Goal: Use online tool/utility: Utilize a website feature to perform a specific function

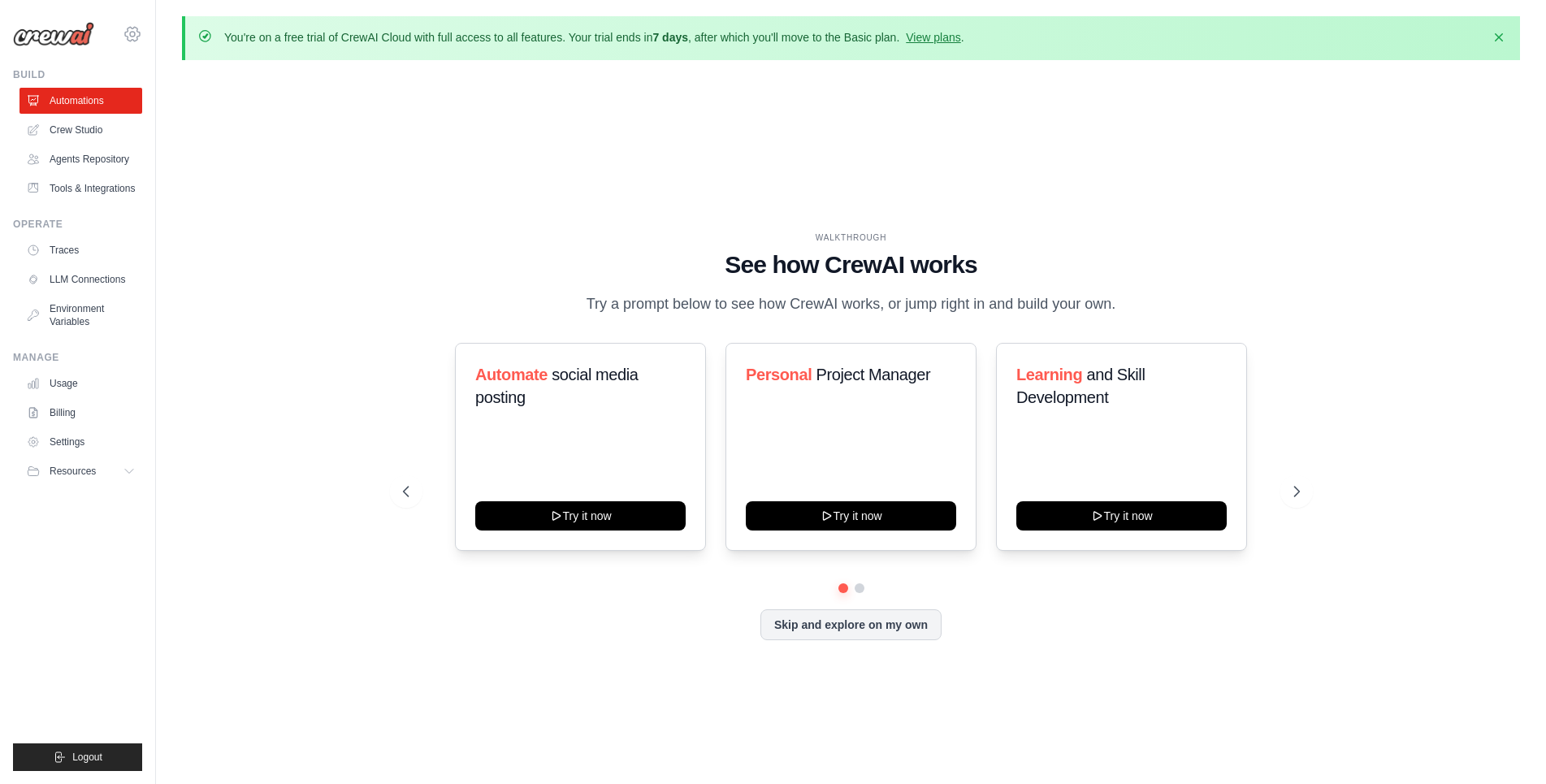
click at [136, 35] on icon at bounding box center [132, 33] width 20 height 20
click at [304, 280] on div "WALKTHROUGH See how [PERSON_NAME] works Try a prompt below to see how [PERSON_N…" at bounding box center [851, 449] width 1338 height 751
click at [802, 631] on button "Skip and explore on my own" at bounding box center [850, 622] width 181 height 31
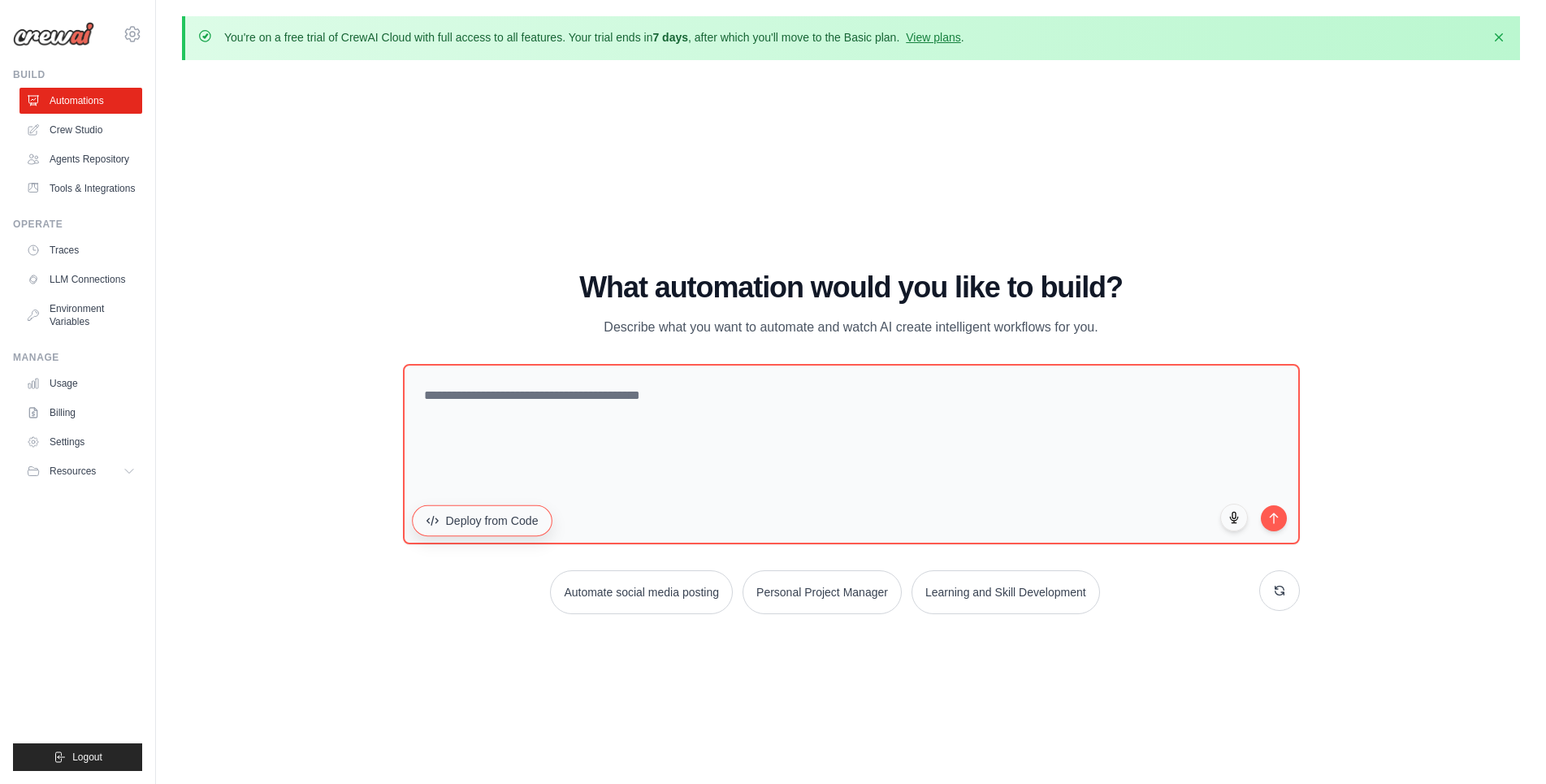
click at [484, 525] on button "Deploy from Code" at bounding box center [482, 519] width 140 height 31
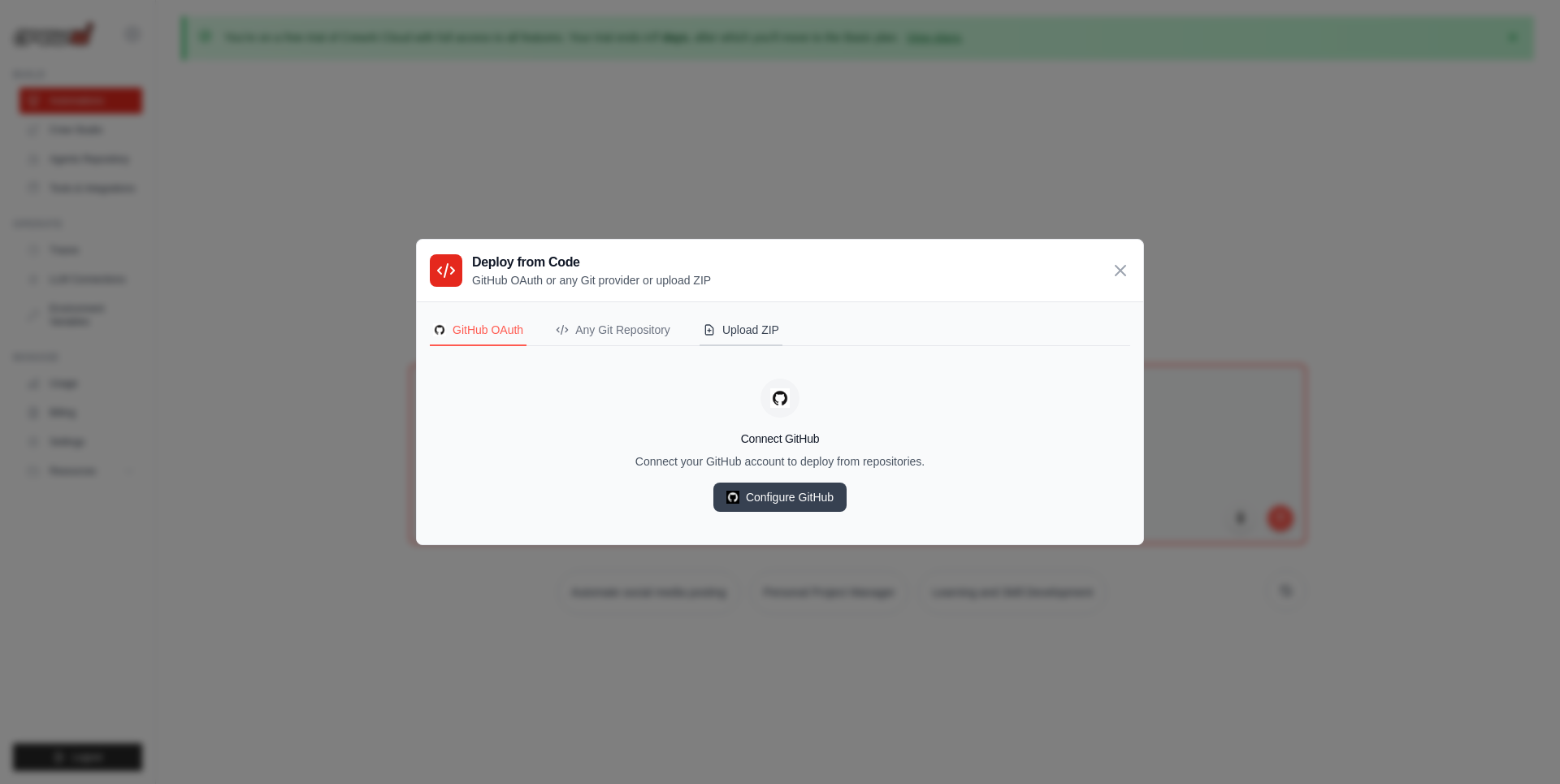
click at [767, 332] on div "Upload ZIP" at bounding box center [740, 329] width 76 height 16
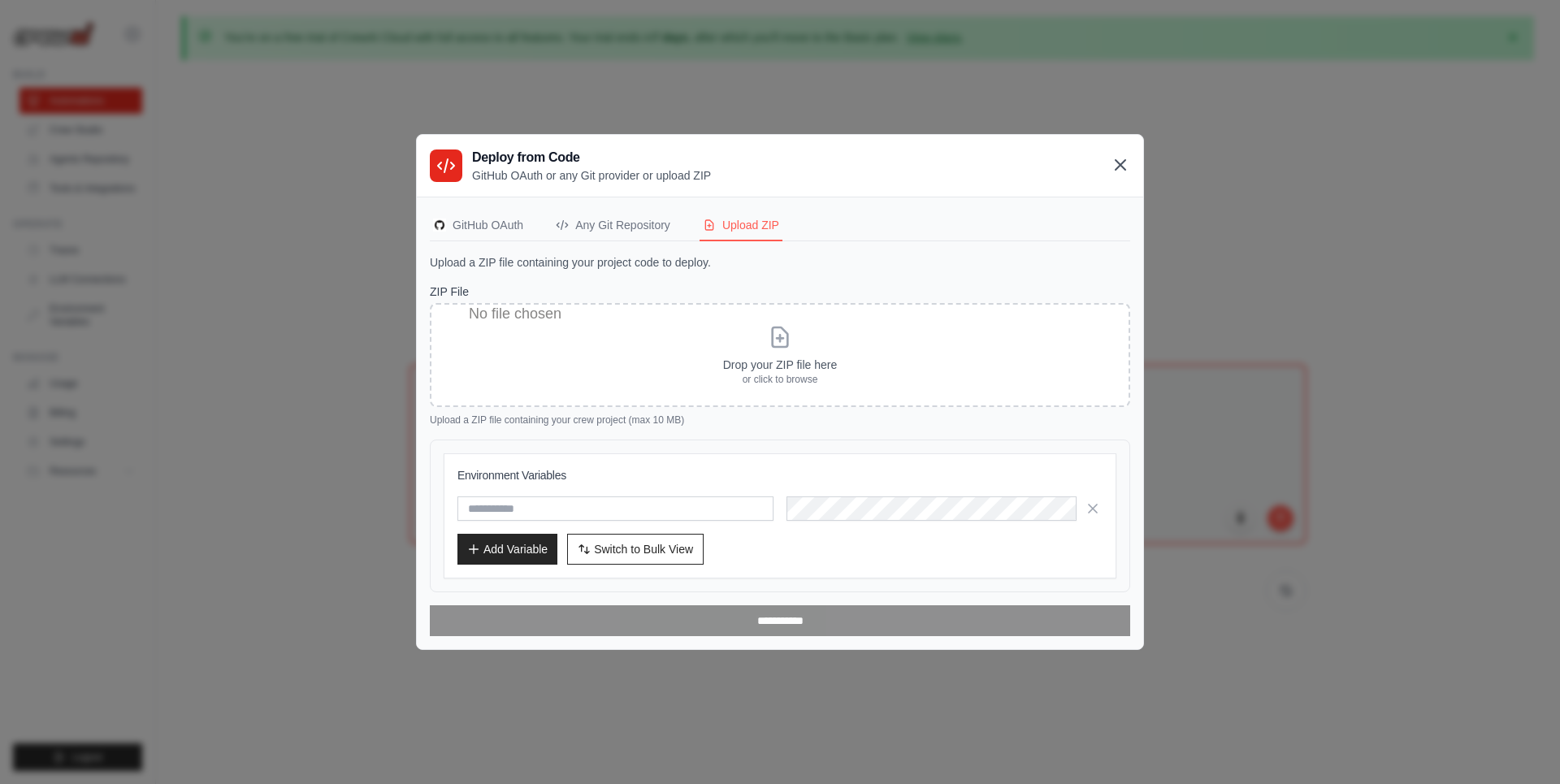
click at [1123, 170] on icon at bounding box center [1120, 165] width 20 height 20
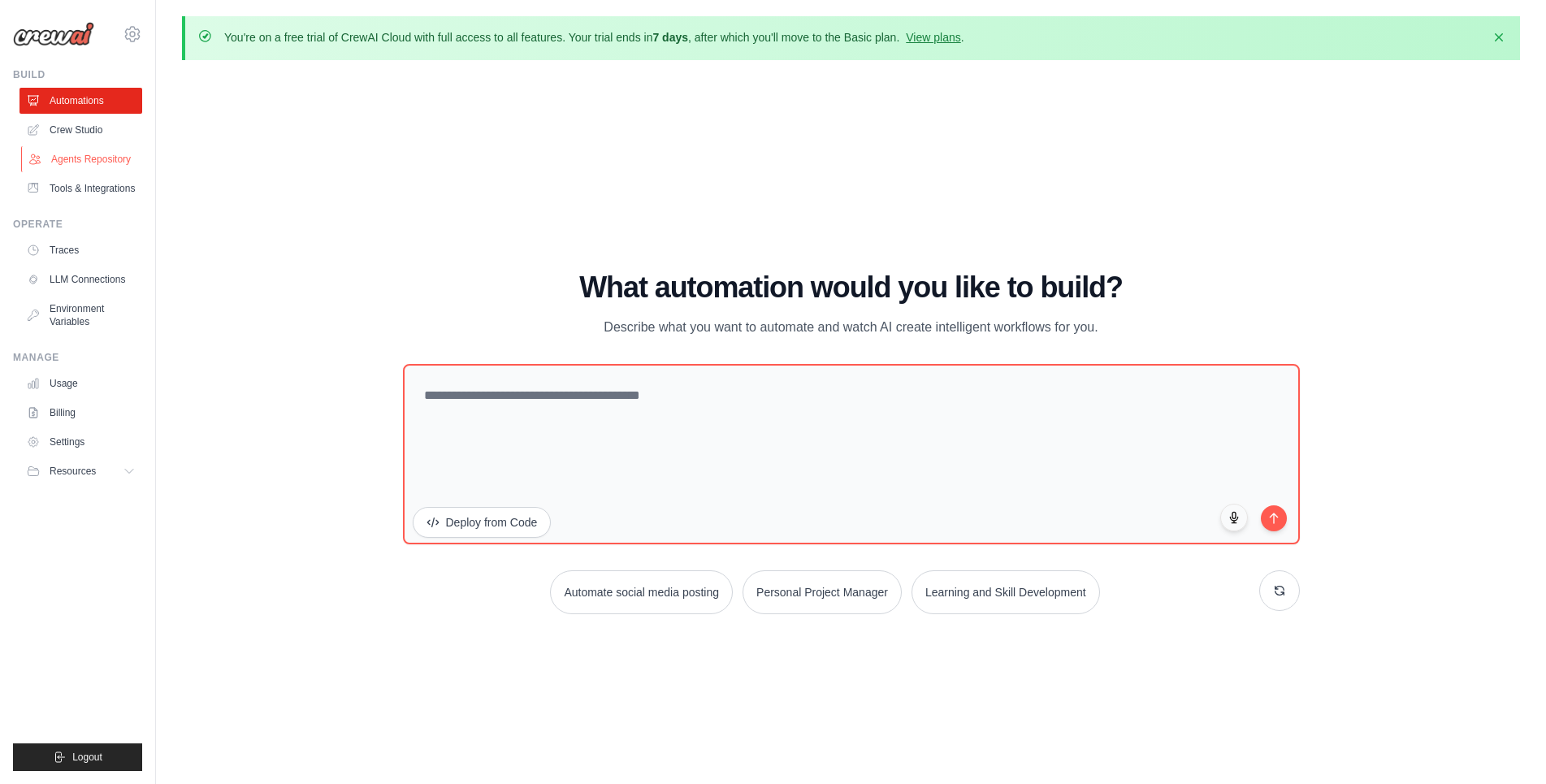
click at [94, 165] on link "Agents Repository" at bounding box center [83, 159] width 123 height 26
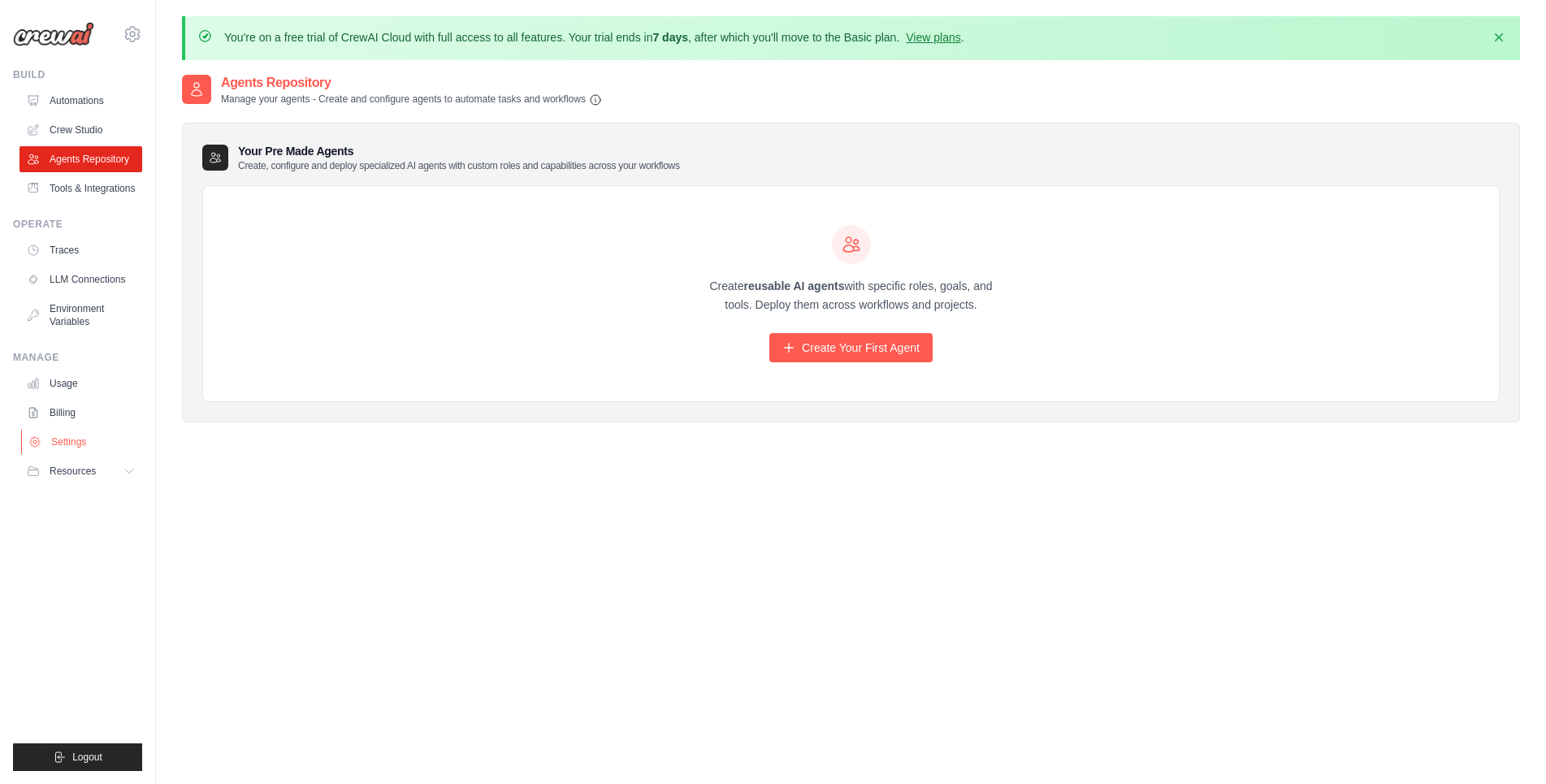
click at [76, 437] on link "Settings" at bounding box center [83, 442] width 123 height 26
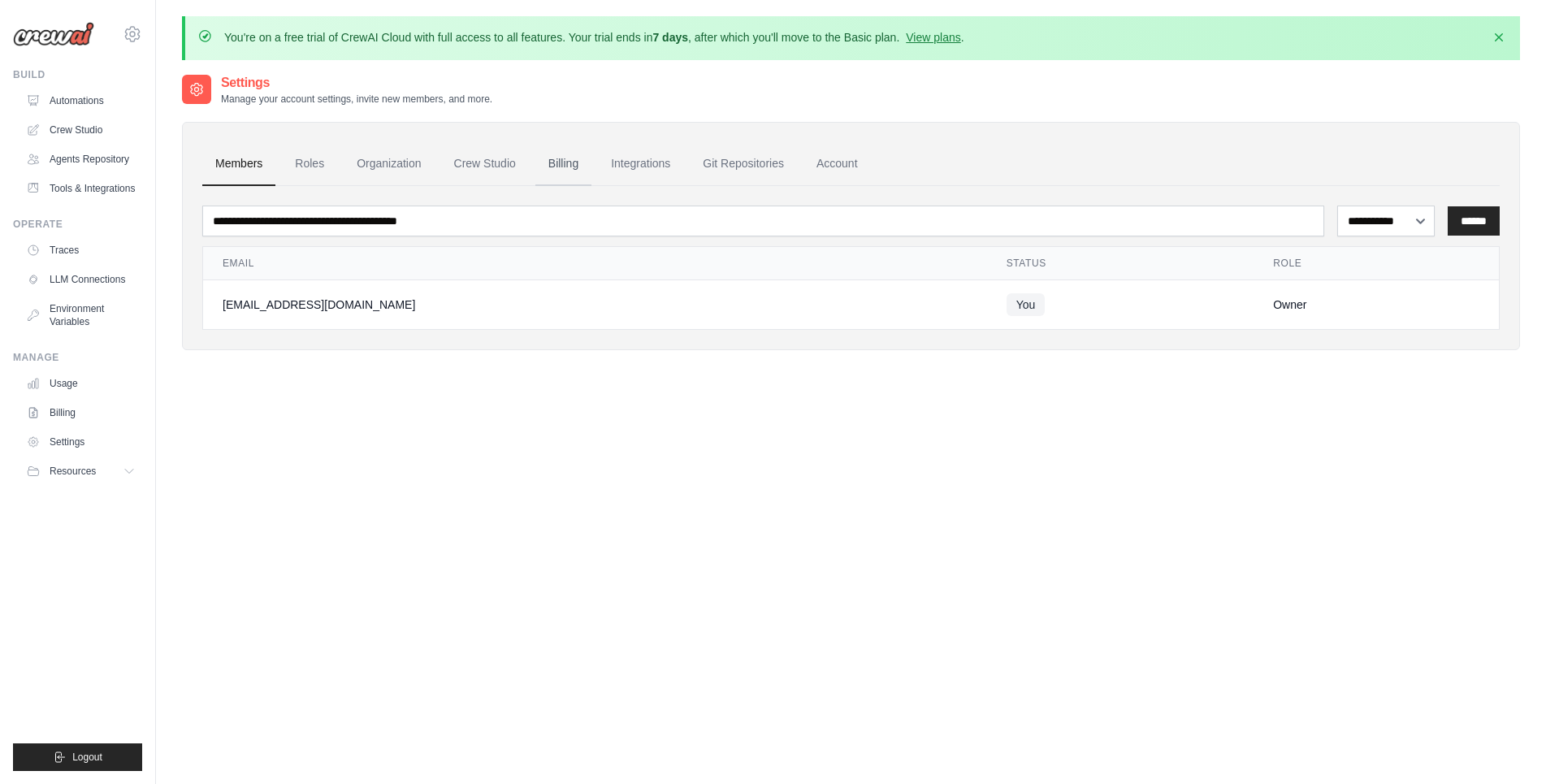
click at [553, 167] on link "Billing" at bounding box center [564, 164] width 56 height 44
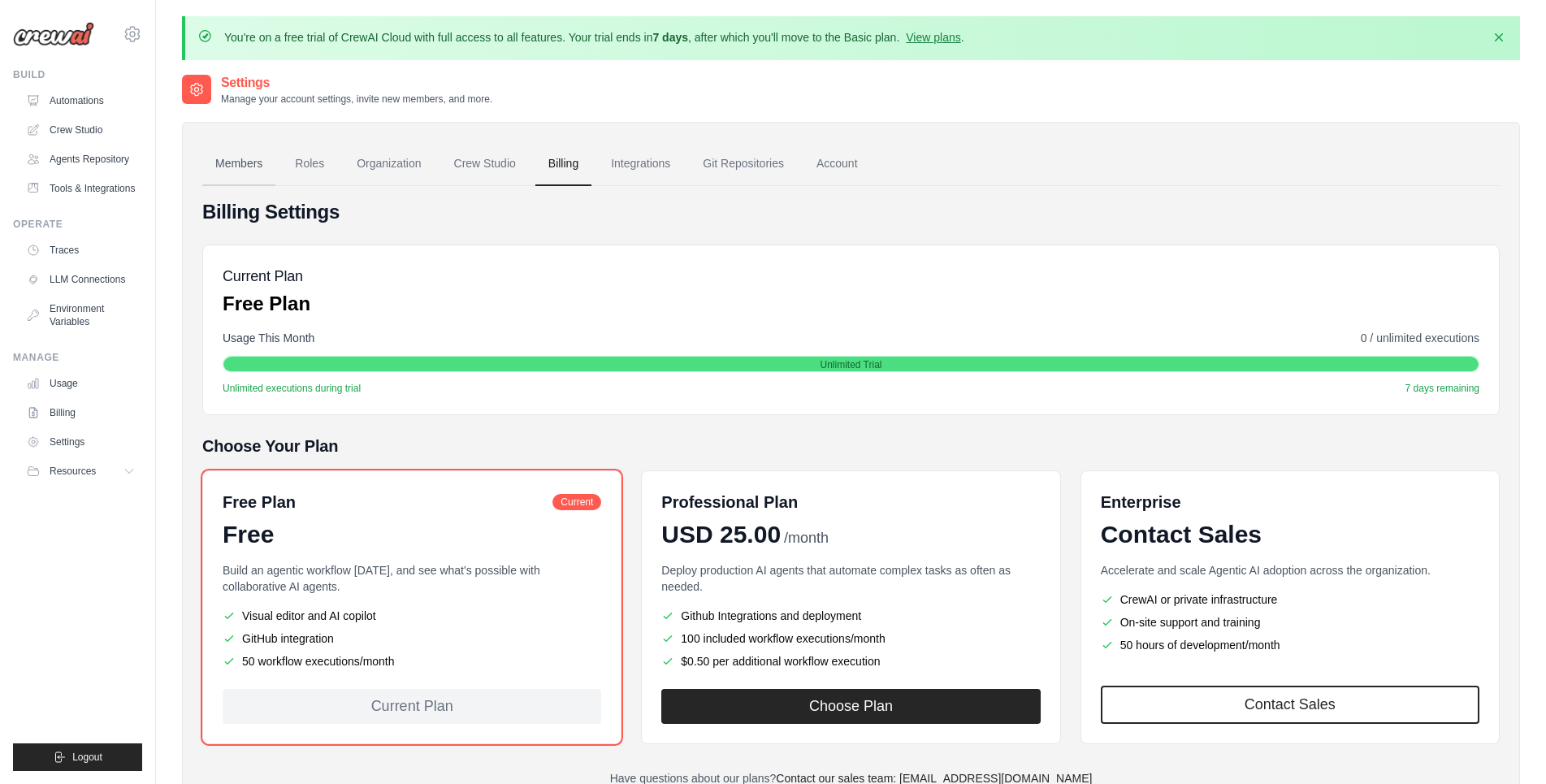
click at [227, 170] on link "Members" at bounding box center [238, 164] width 73 height 44
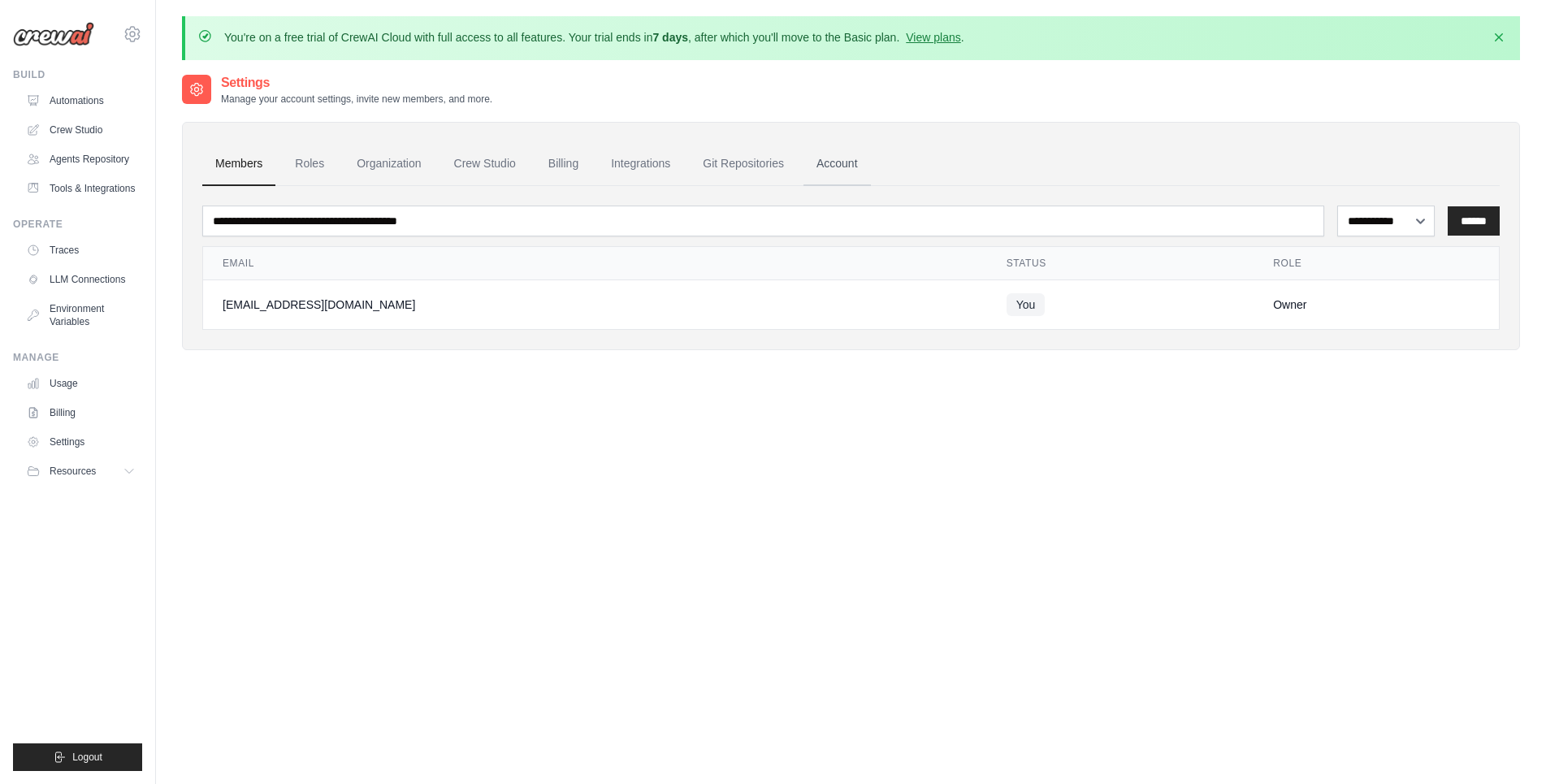
click at [834, 162] on link "Account" at bounding box center [837, 164] width 67 height 44
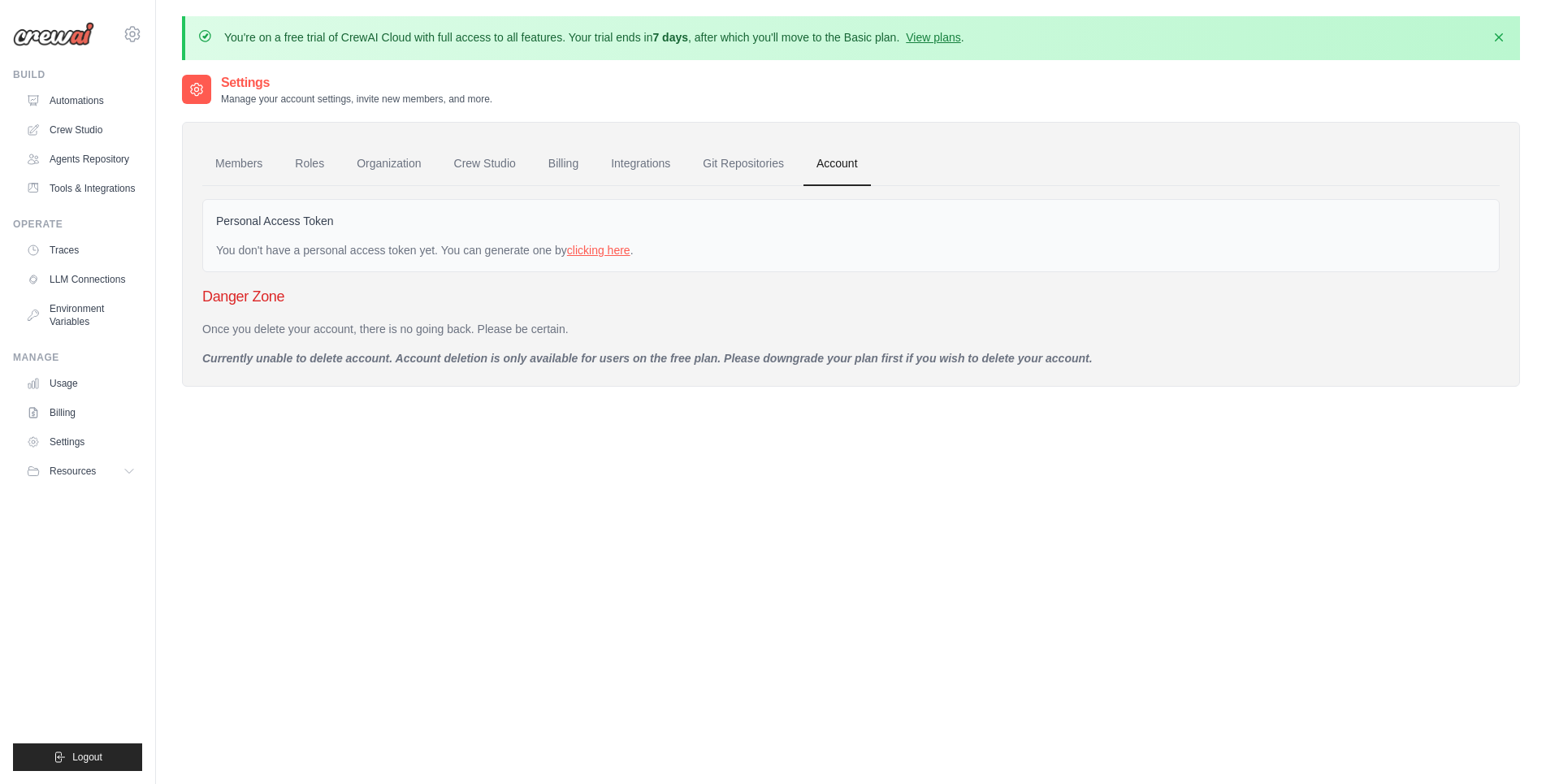
click at [600, 249] on link "clicking here" at bounding box center [599, 250] width 63 height 13
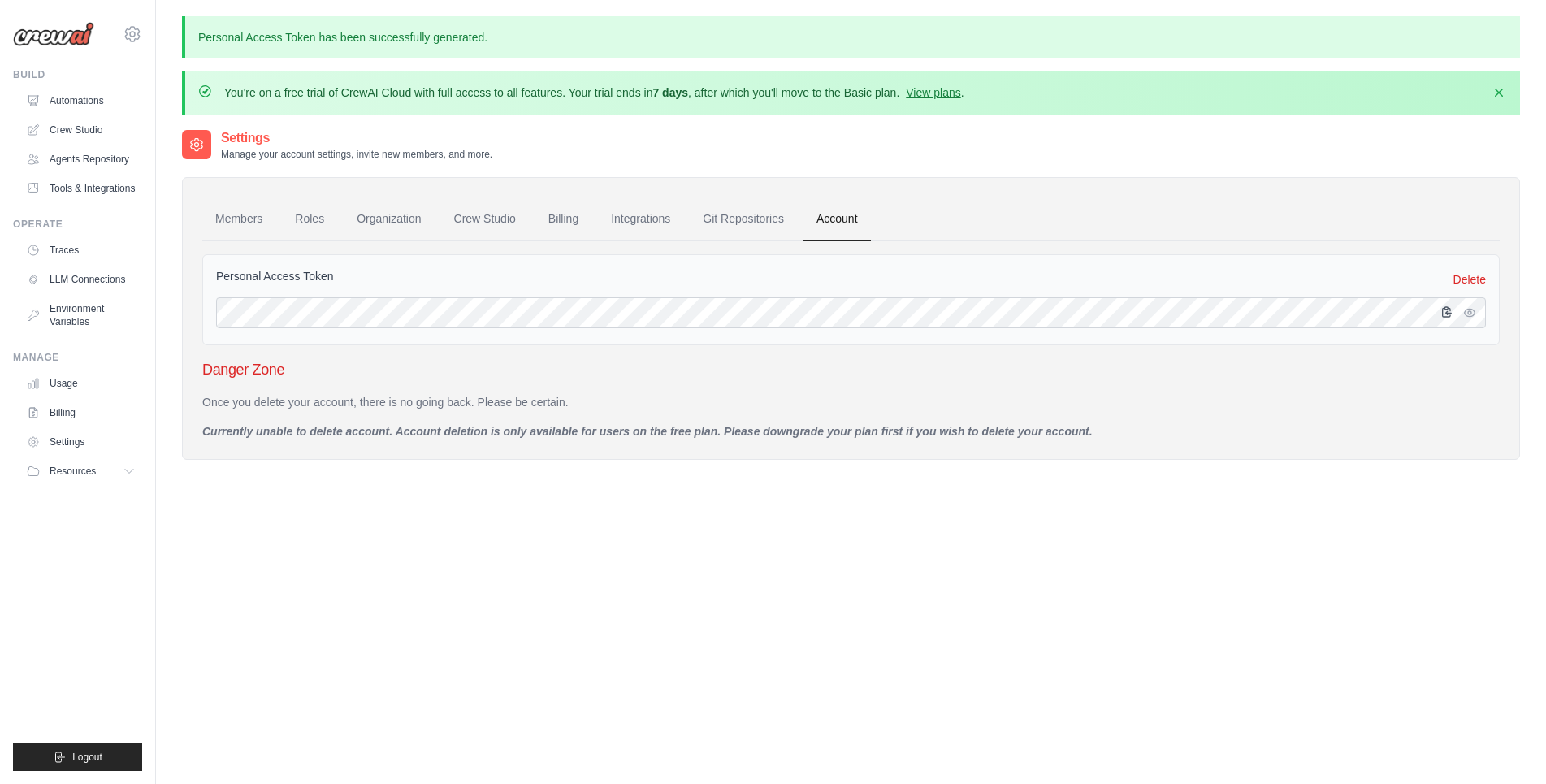
click at [1447, 316] on icon "button" at bounding box center [1446, 312] width 13 height 13
click at [73, 128] on link "Crew Studio" at bounding box center [83, 130] width 123 height 26
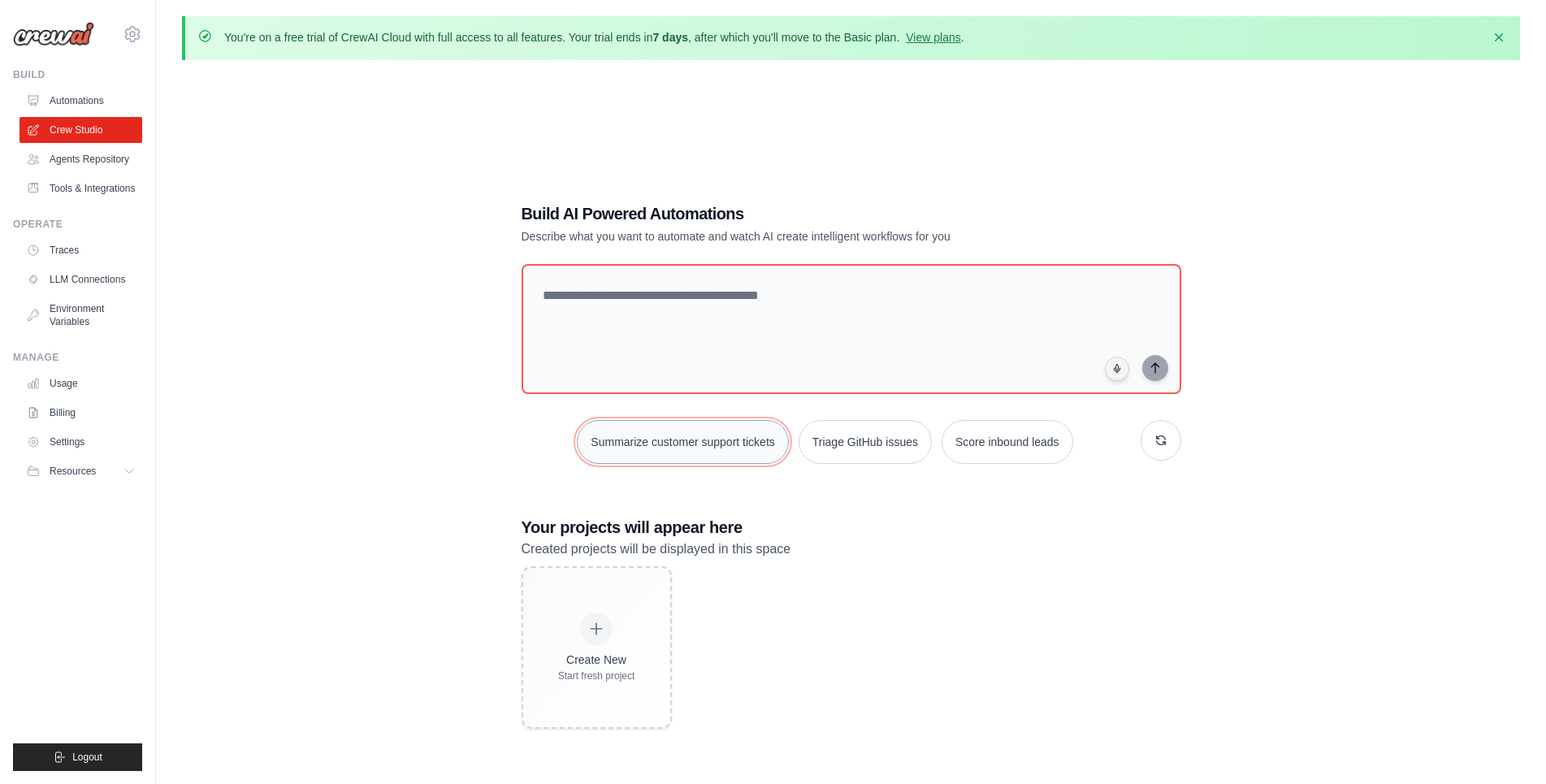
click at [713, 431] on button "Summarize customer support tickets" at bounding box center [682, 442] width 211 height 44
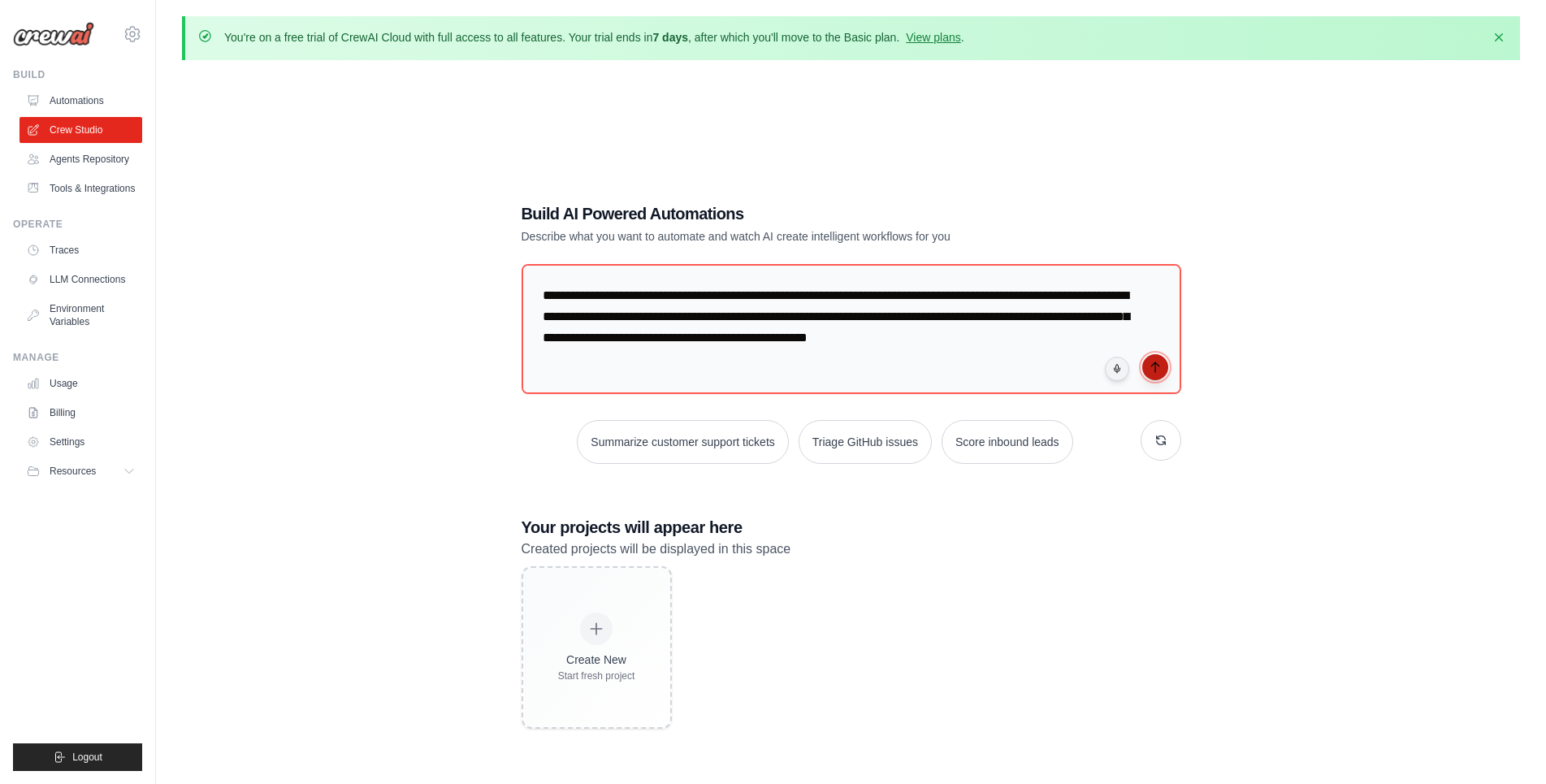
click at [1166, 370] on button "submit" at bounding box center [1155, 367] width 26 height 26
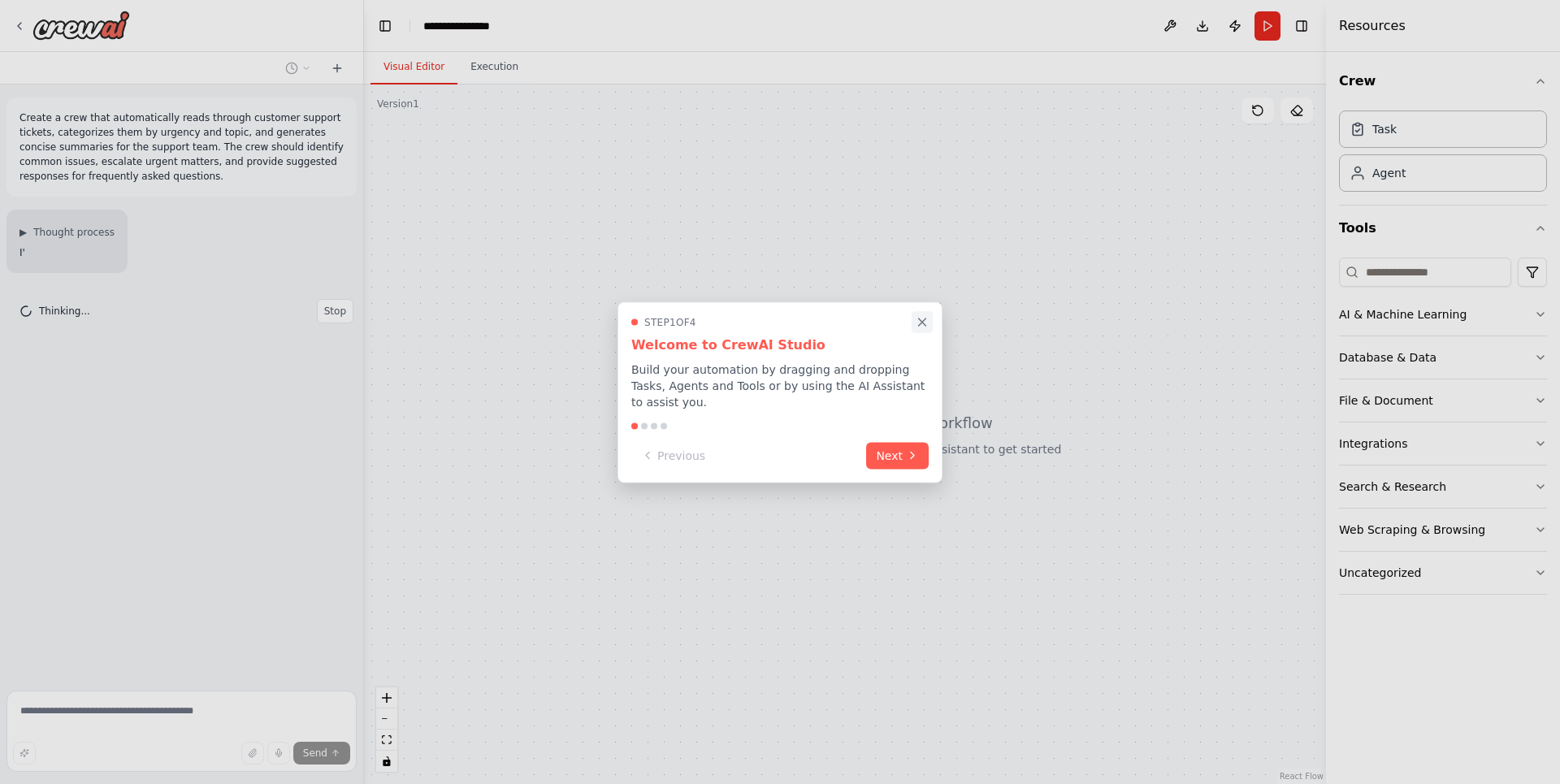
click at [920, 326] on icon "Close walkthrough" at bounding box center [923, 322] width 7 height 7
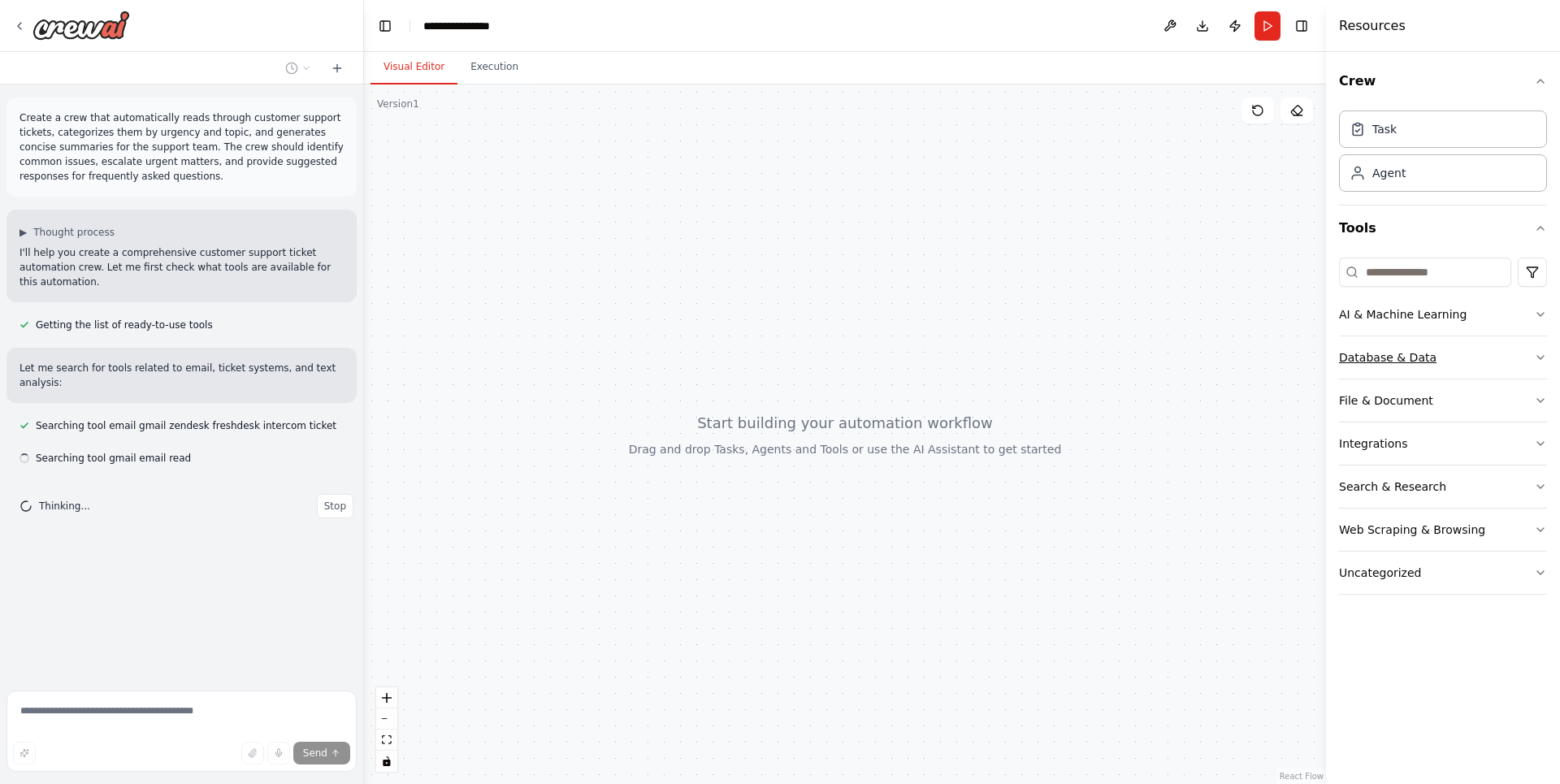
click at [1532, 361] on button "Database & Data" at bounding box center [1443, 357] width 208 height 42
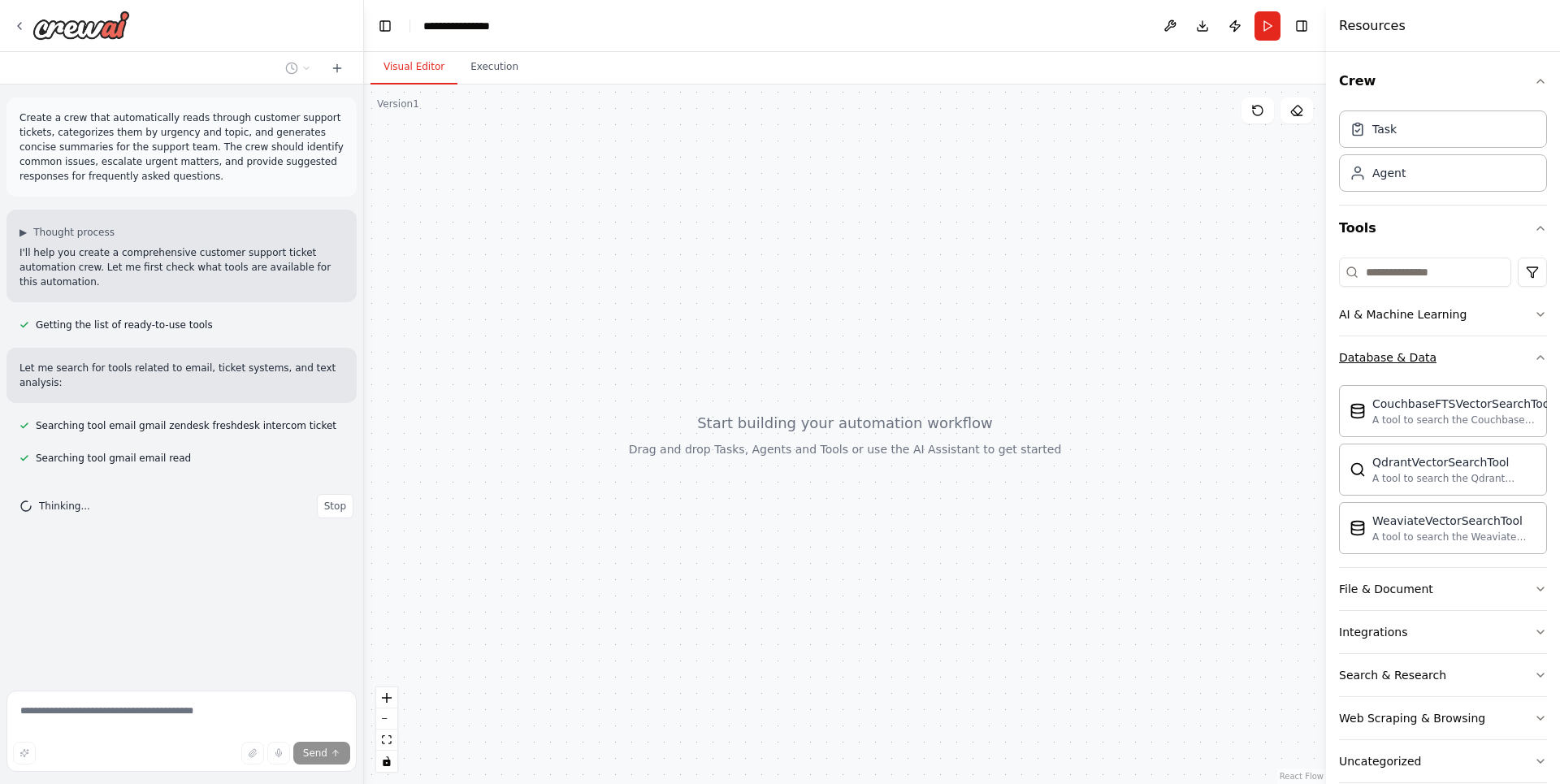
click at [1534, 361] on icon "button" at bounding box center [1540, 357] width 13 height 13
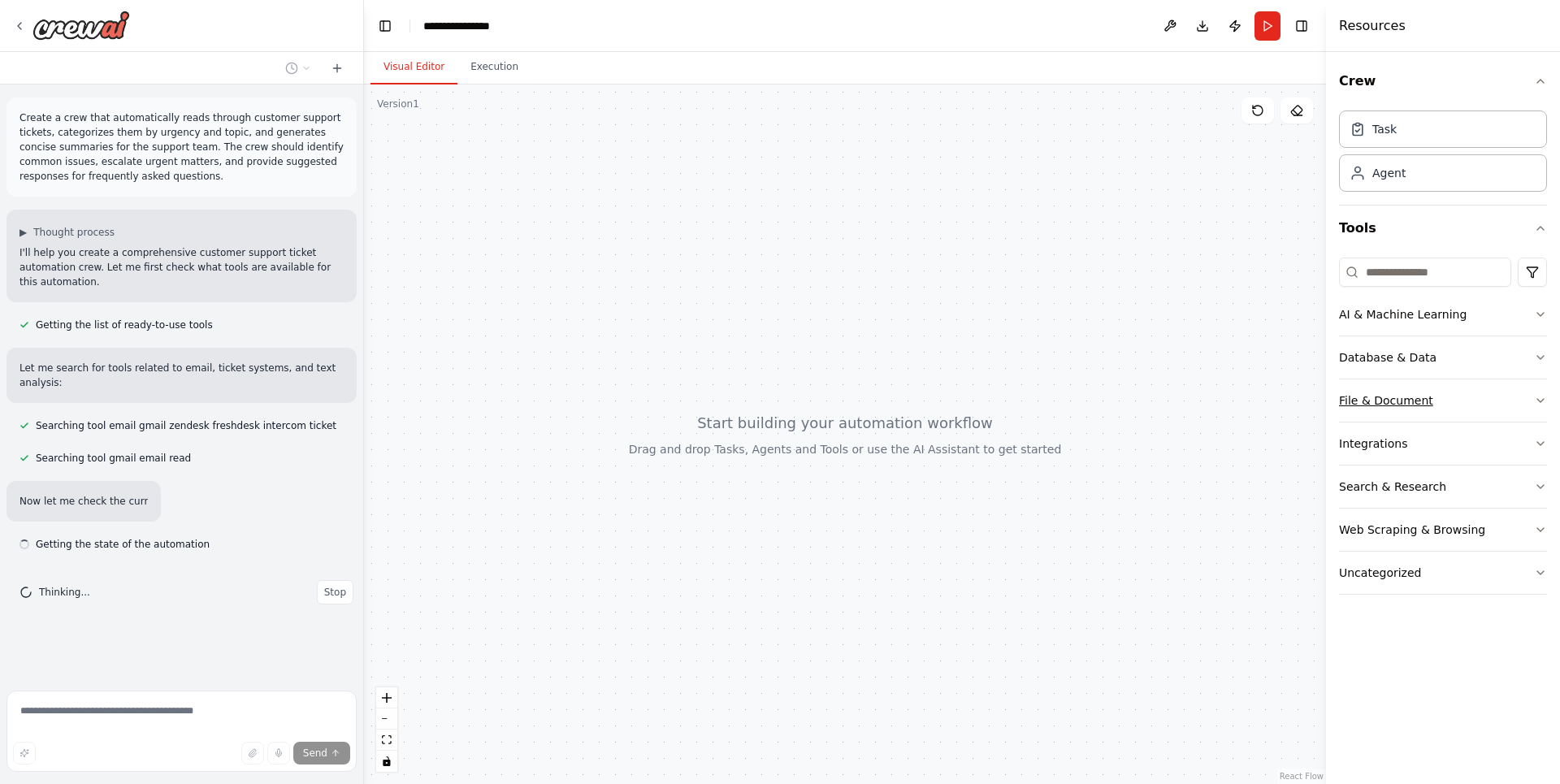
click at [1527, 401] on button "File & Document" at bounding box center [1443, 400] width 208 height 42
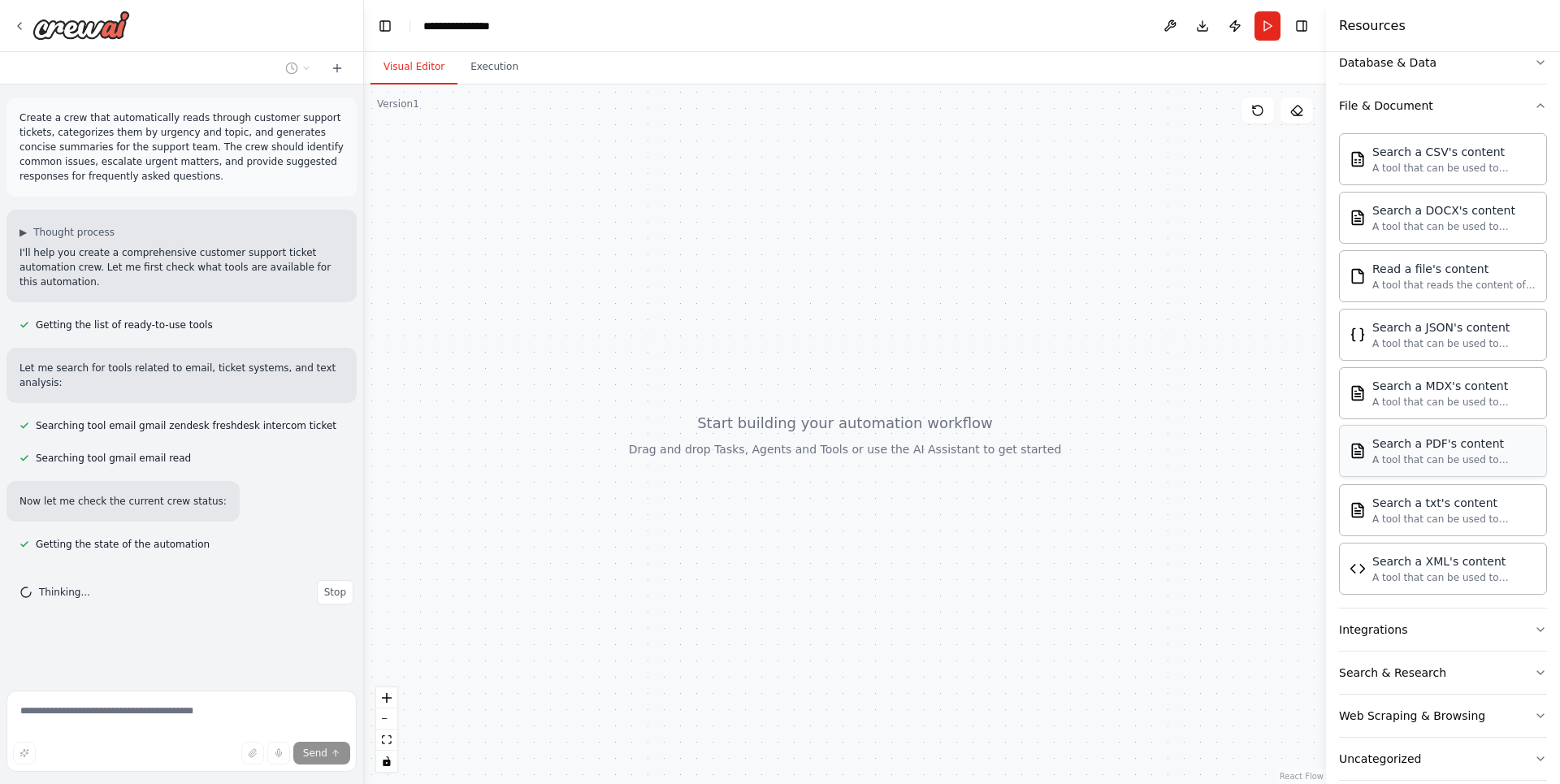
scroll to position [317, 0]
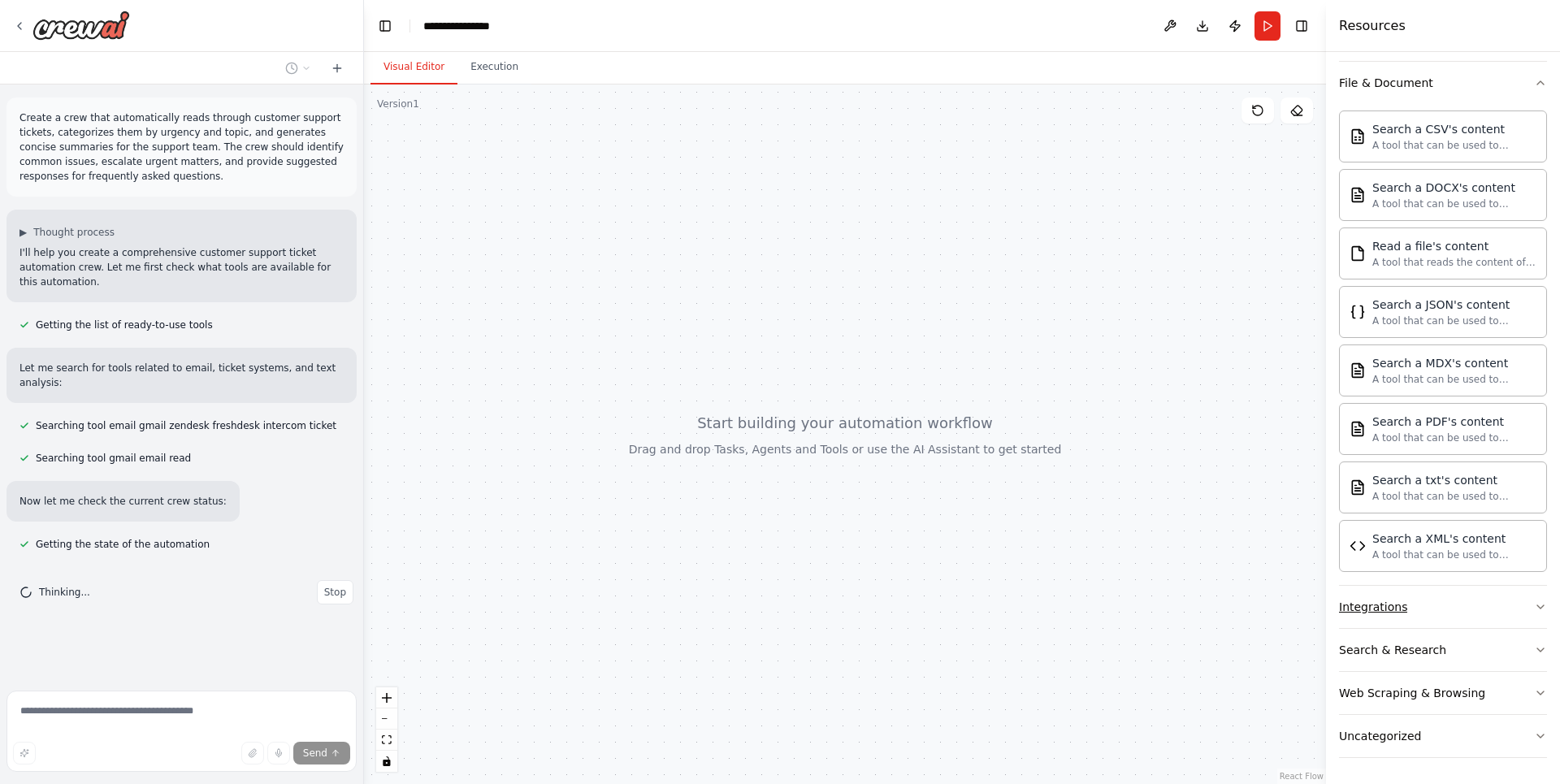
click at [1534, 605] on icon "button" at bounding box center [1540, 606] width 13 height 13
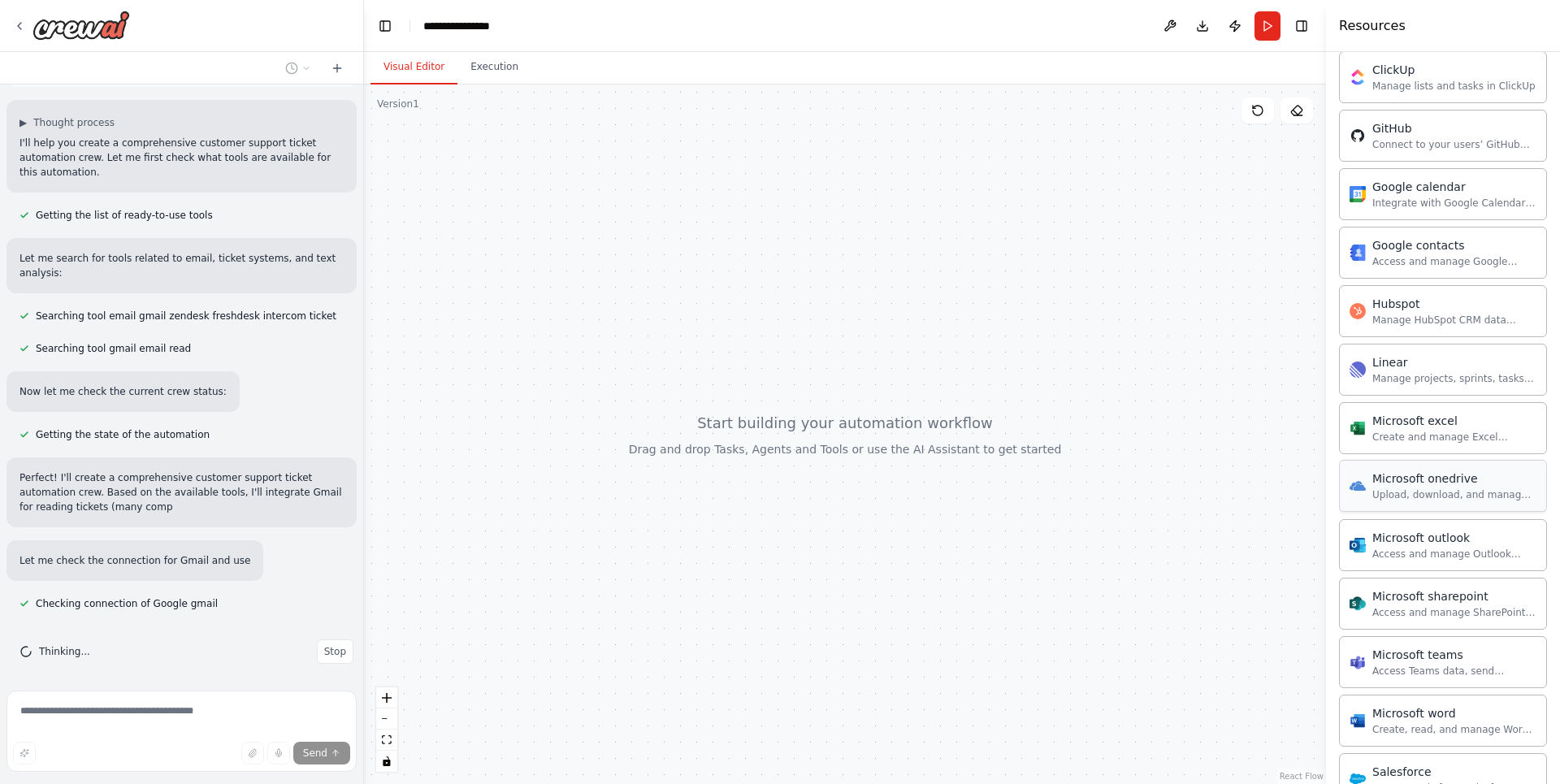
scroll to position [111, 0]
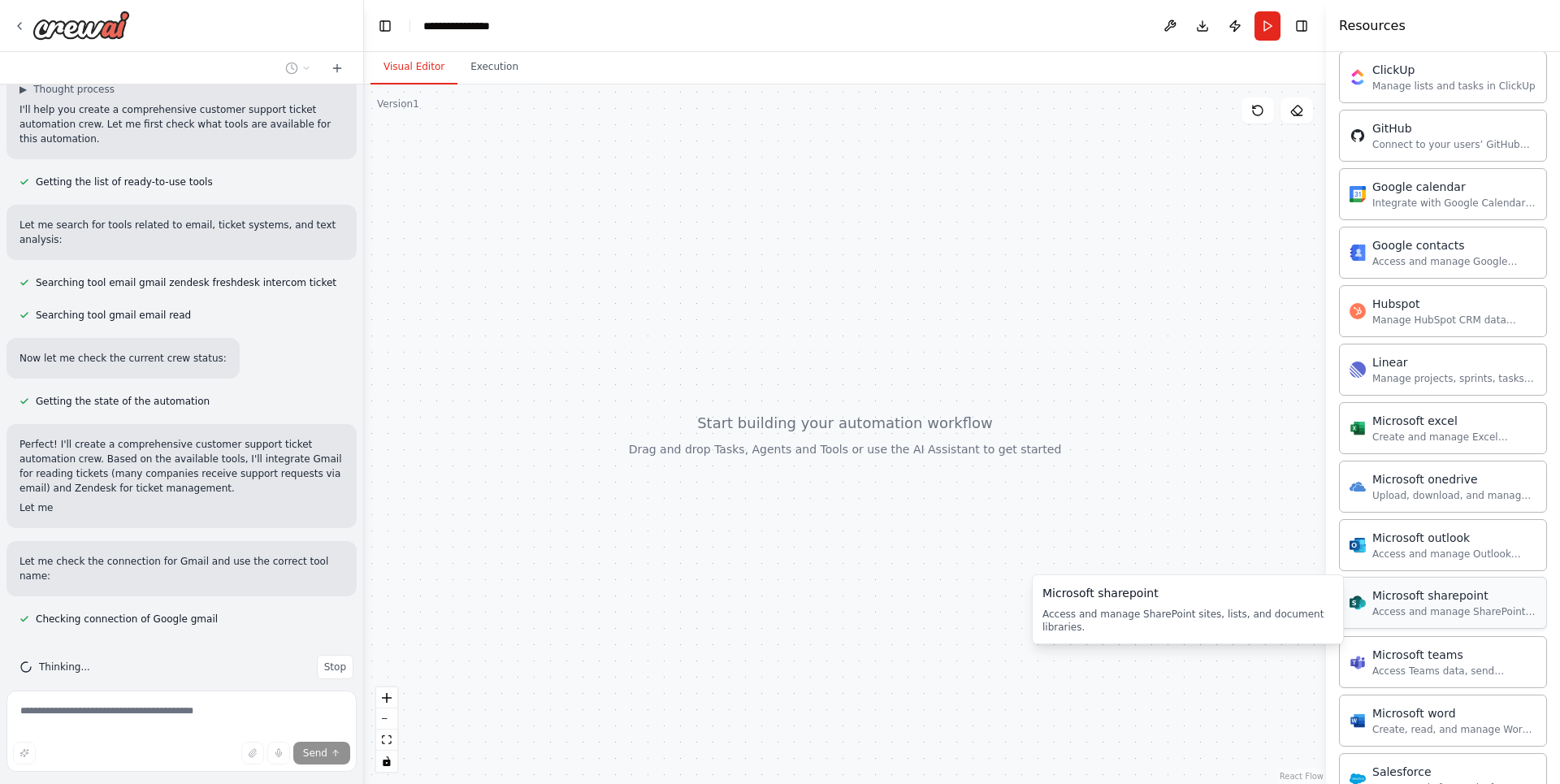
click at [1444, 605] on div "Microsoft sharepoint Access and manage SharePoint sites, lists, and document li…" at bounding box center [1454, 602] width 164 height 31
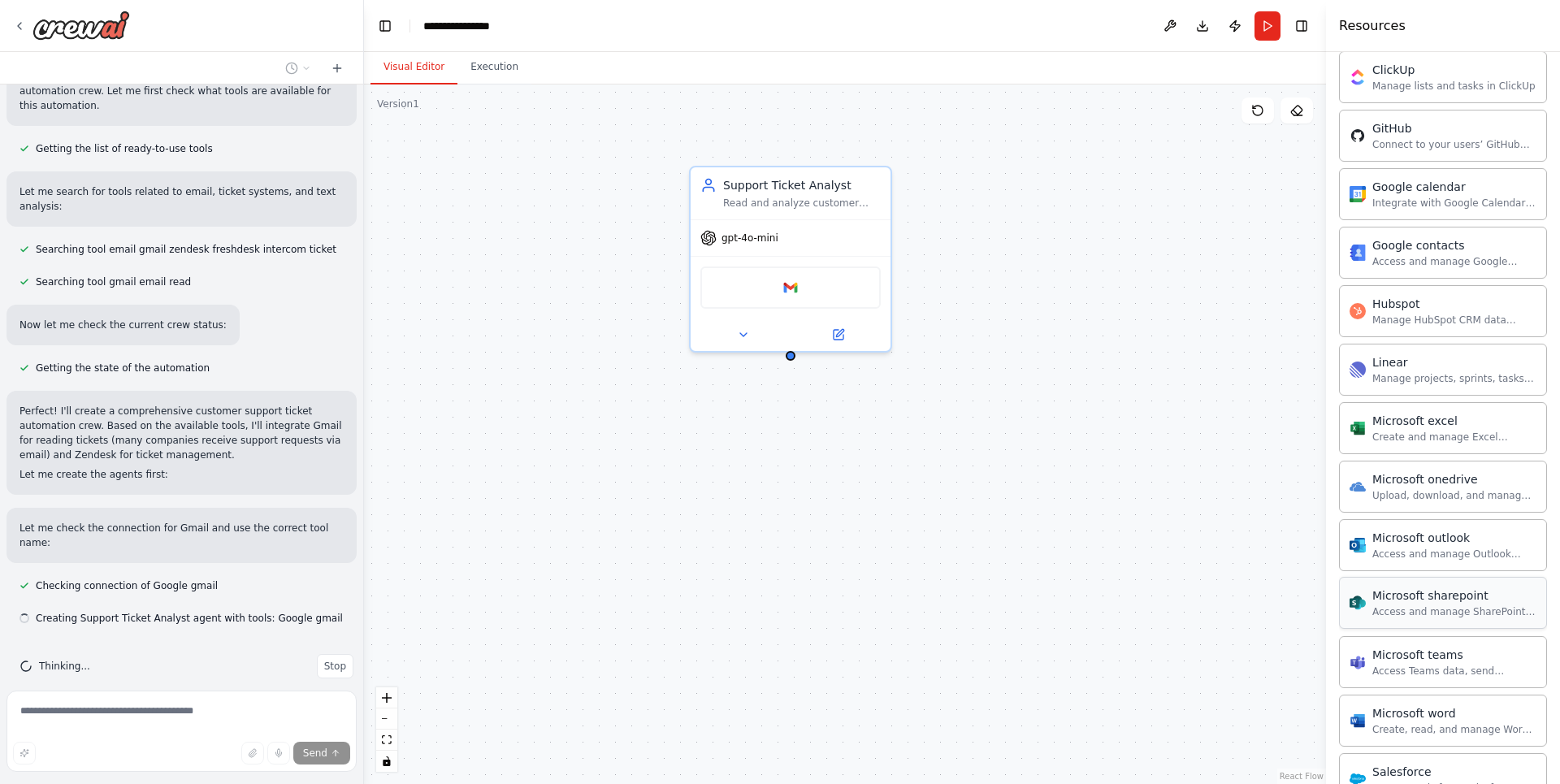
scroll to position [177, 0]
click at [848, 178] on div "Support Ticket Analyst" at bounding box center [801, 181] width 157 height 16
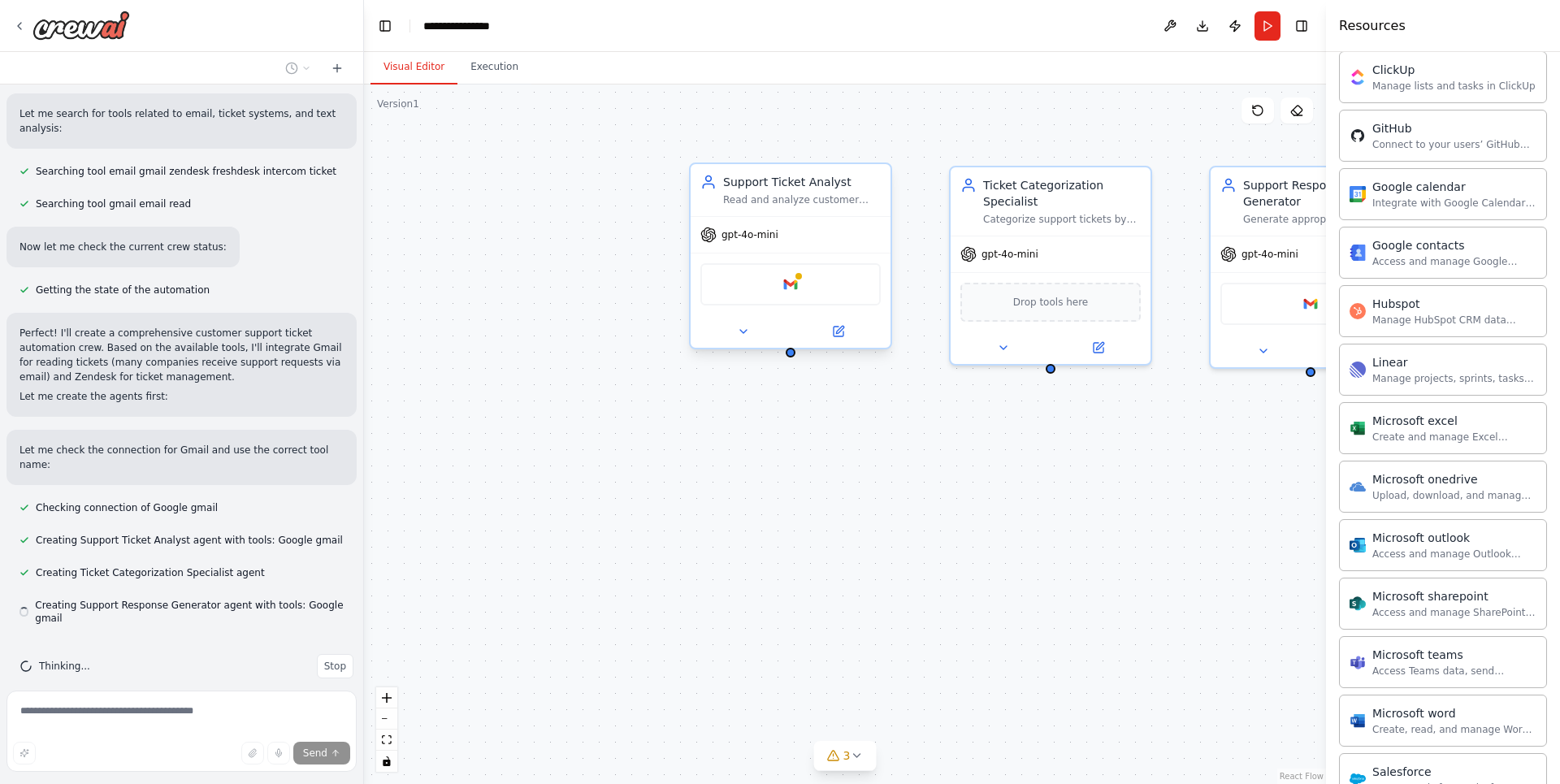
scroll to position [255, 0]
click at [485, 75] on button "Execution" at bounding box center [494, 67] width 73 height 34
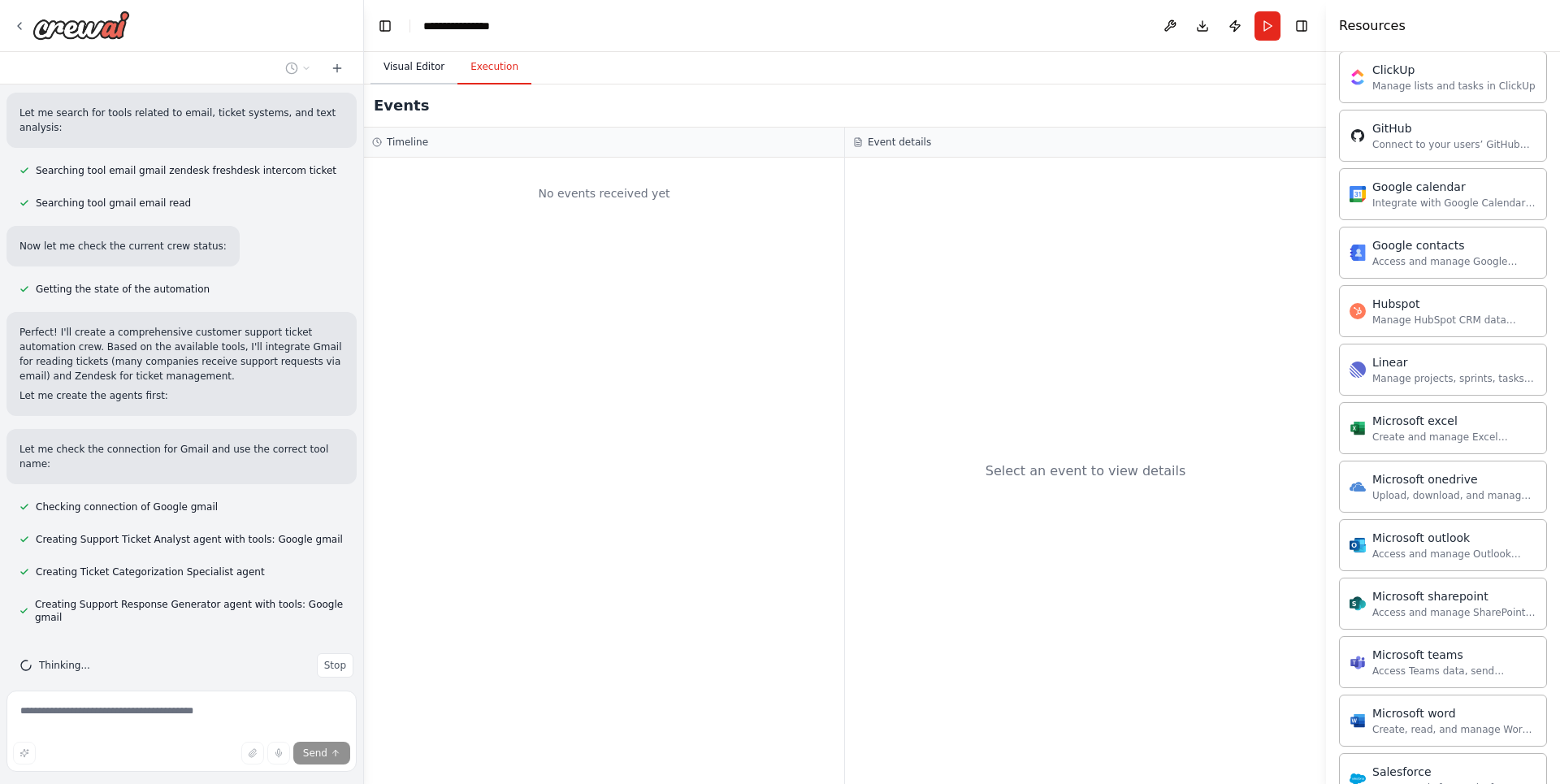
click at [420, 71] on button "Visual Editor" at bounding box center [413, 67] width 87 height 34
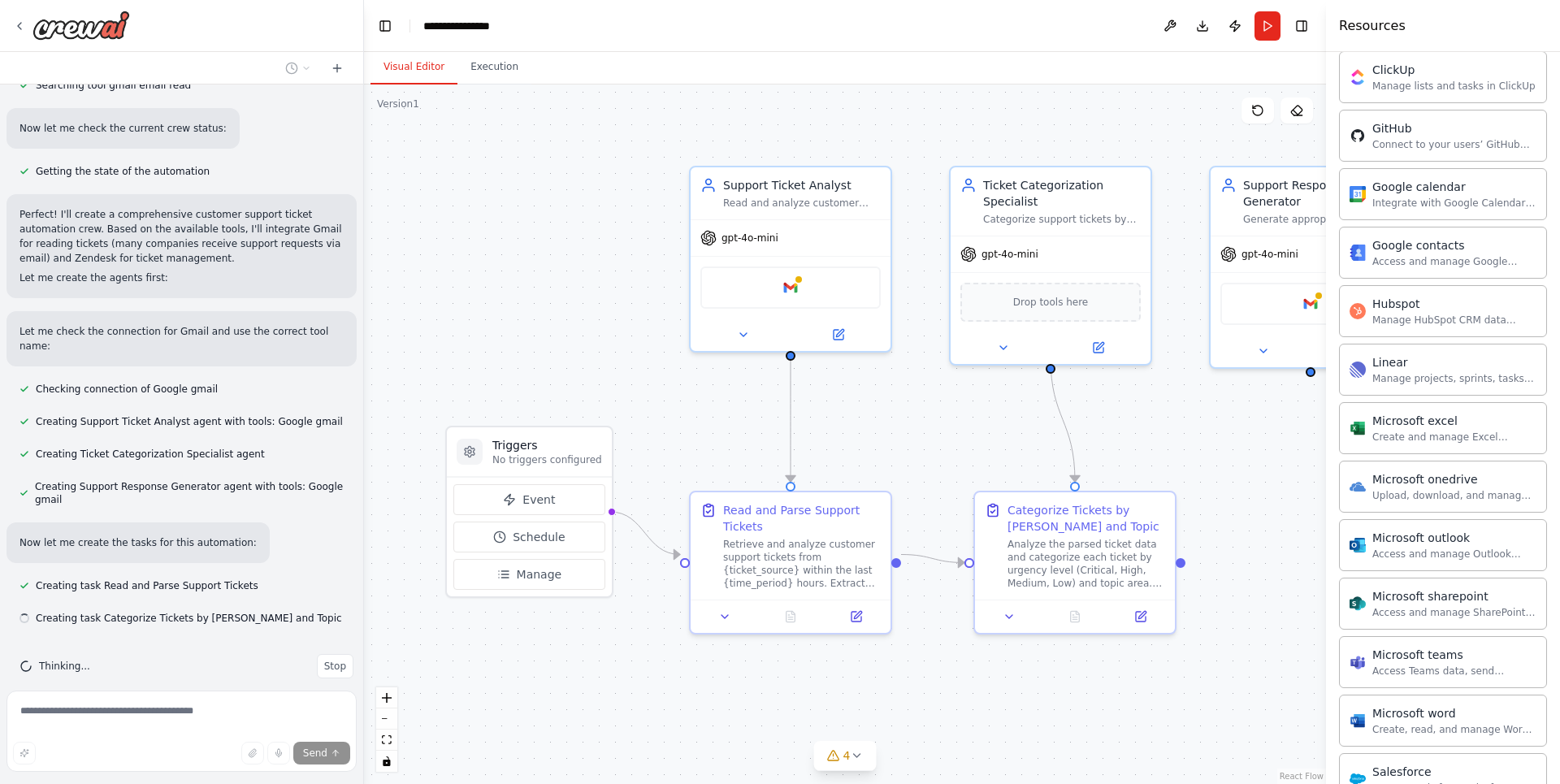
scroll to position [374, 0]
click at [857, 760] on icon at bounding box center [857, 755] width 13 height 13
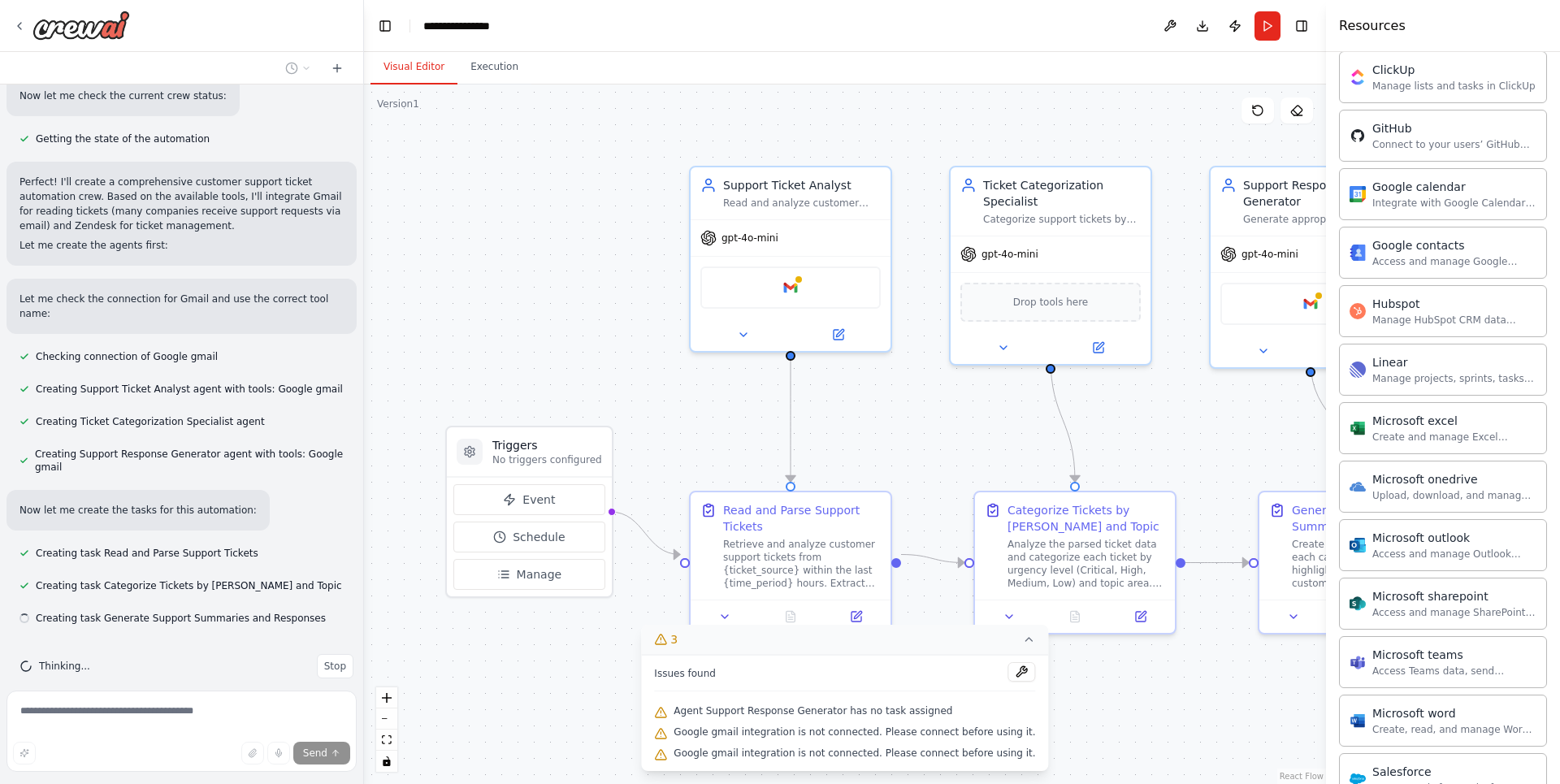
scroll to position [406, 0]
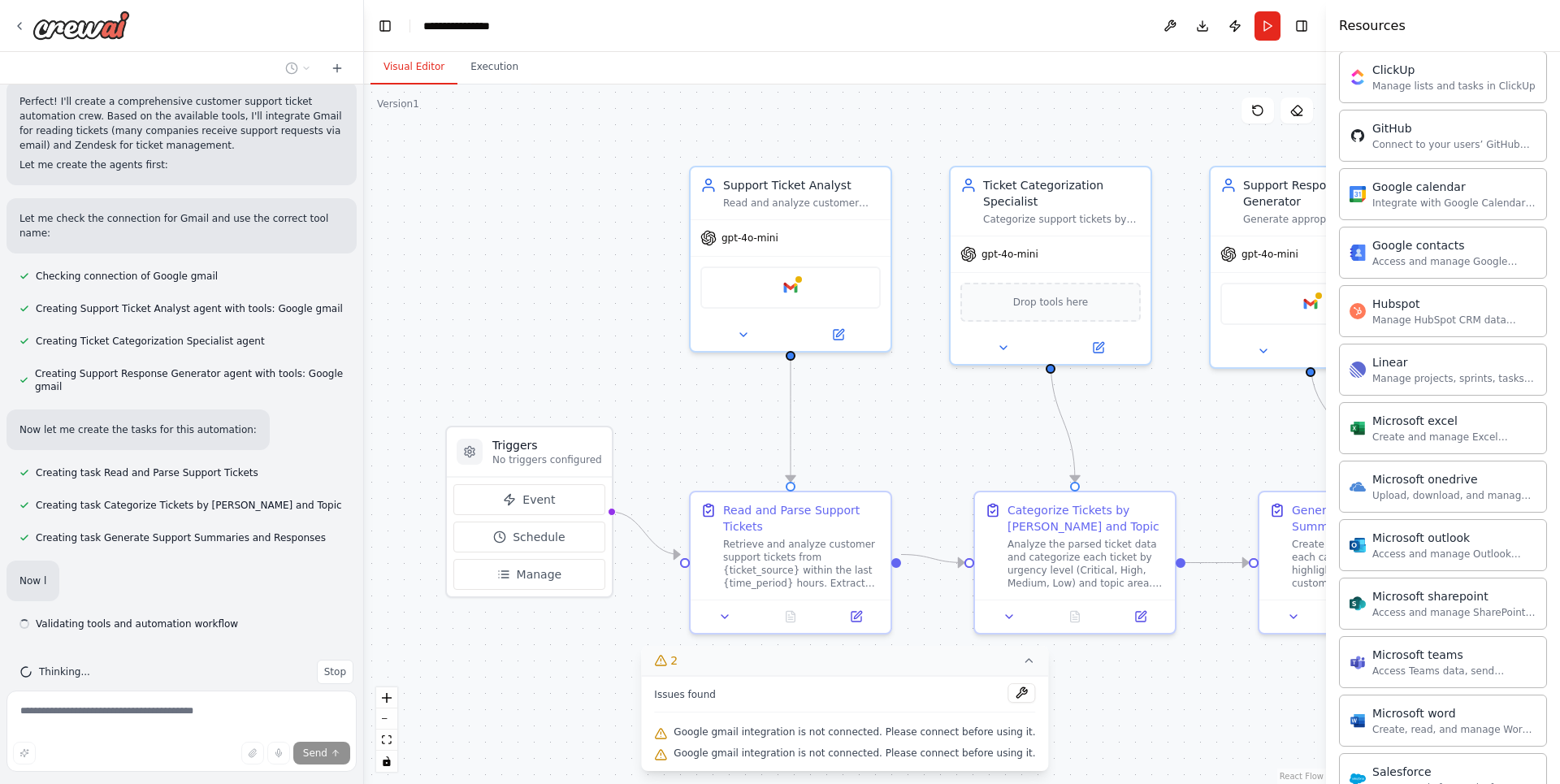
click at [612, 671] on div ".deletable-edge-delete-btn { width: 20px; height: 20px; border: 0px solid #ffff…" at bounding box center [845, 434] width 962 height 699
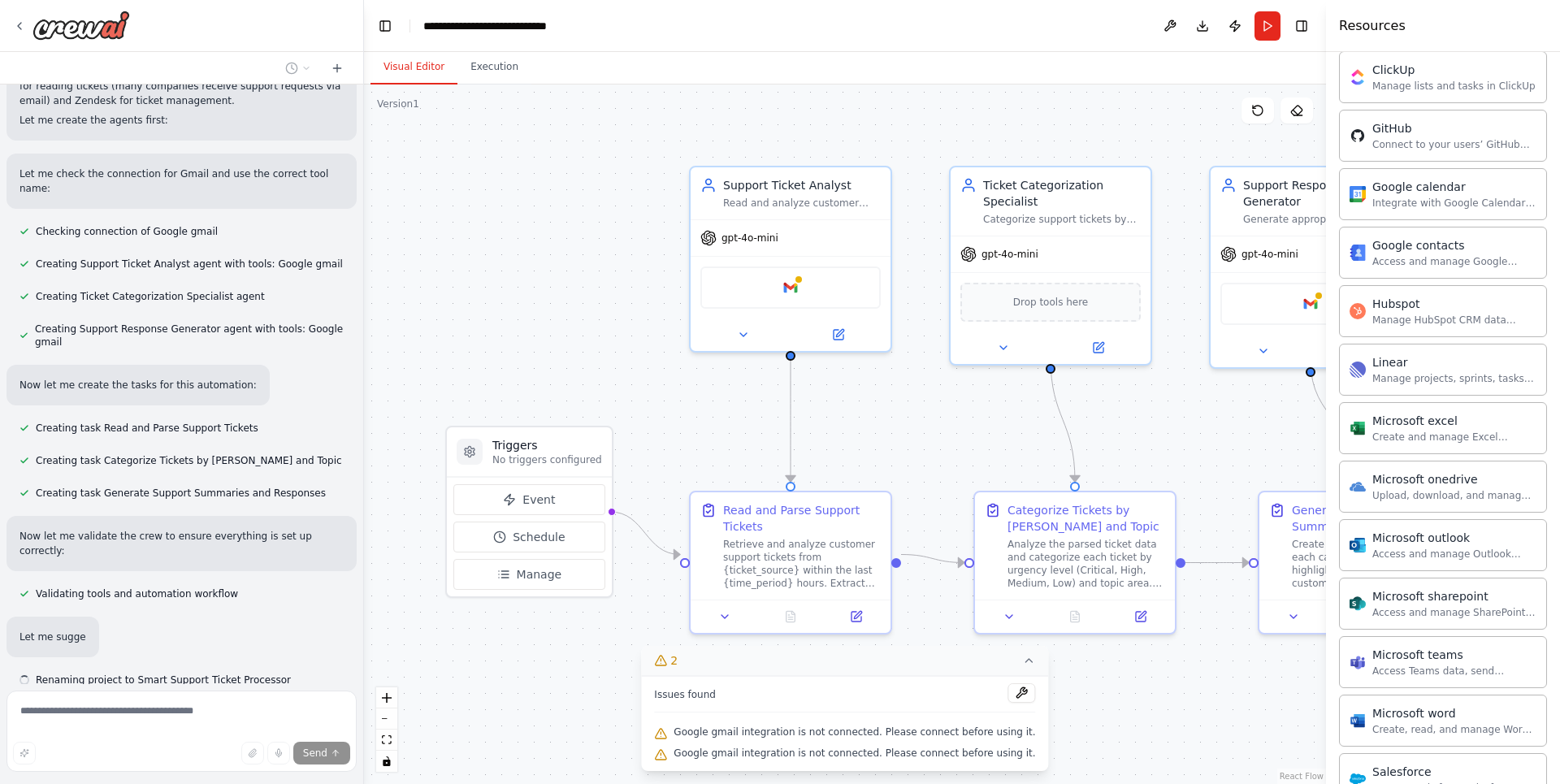
scroll to position [531, 0]
